Goal: Information Seeking & Learning: Learn about a topic

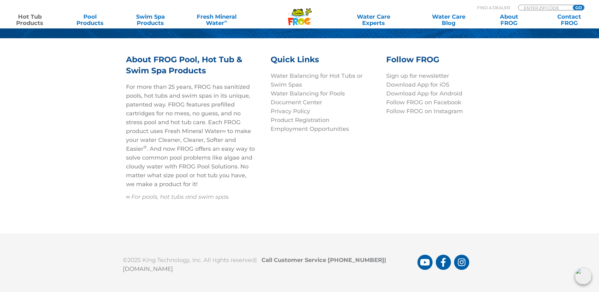
scroll to position [2166, 0]
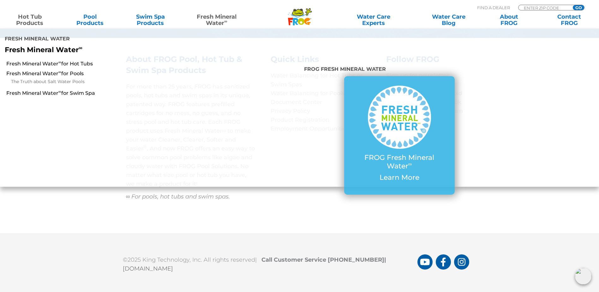
click at [216, 20] on link "Fresh Mineral Water ∞" at bounding box center [216, 20] width 59 height 13
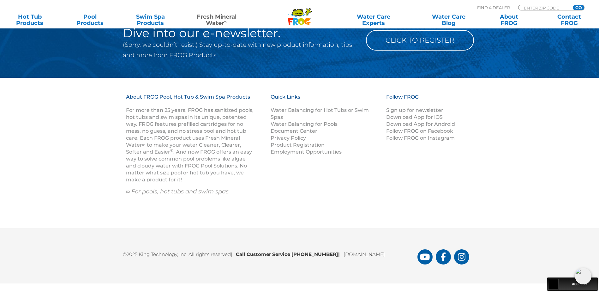
scroll to position [935, 0]
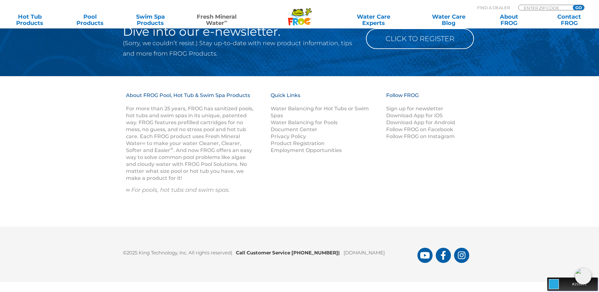
click at [588, 279] on img at bounding box center [583, 276] width 16 height 16
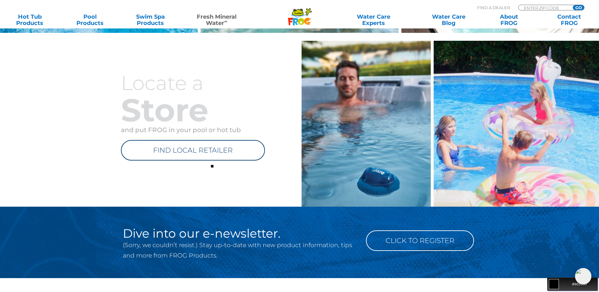
scroll to position [724, 0]
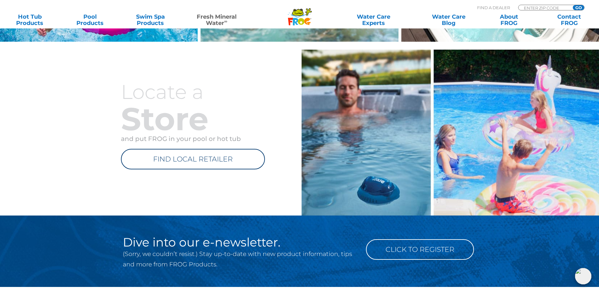
drag, startPoint x: 105, startPoint y: 253, endPoint x: 337, endPoint y: 227, distance: 233.6
click at [337, 226] on div "Dive into our e-newsletter. (Sorry, we couldn’t resist.) Stay up-to-date with n…" at bounding box center [236, 250] width 253 height 71
